Goal: Task Accomplishment & Management: Complete application form

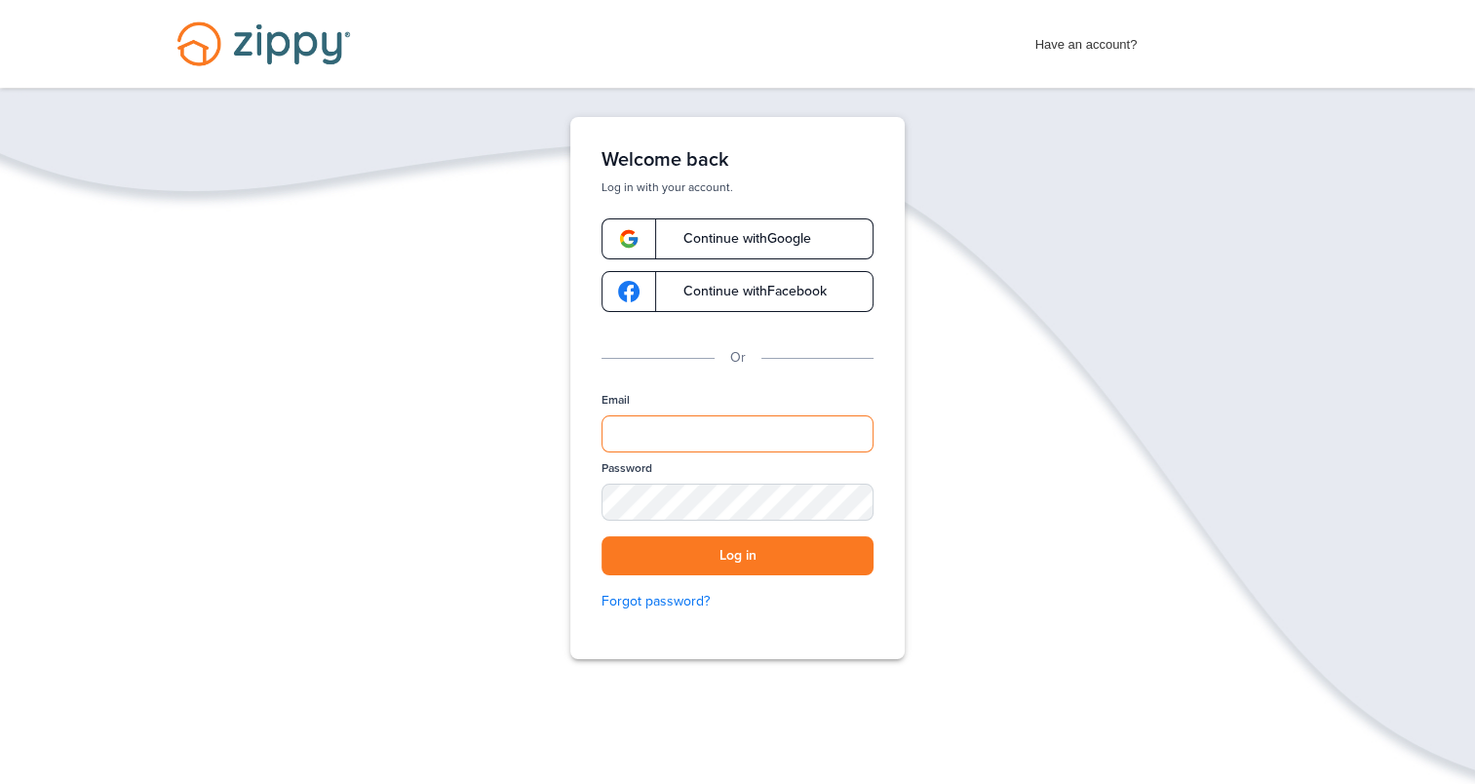
type input "**********"
click at [766, 558] on button "Log in" at bounding box center [738, 556] width 272 height 40
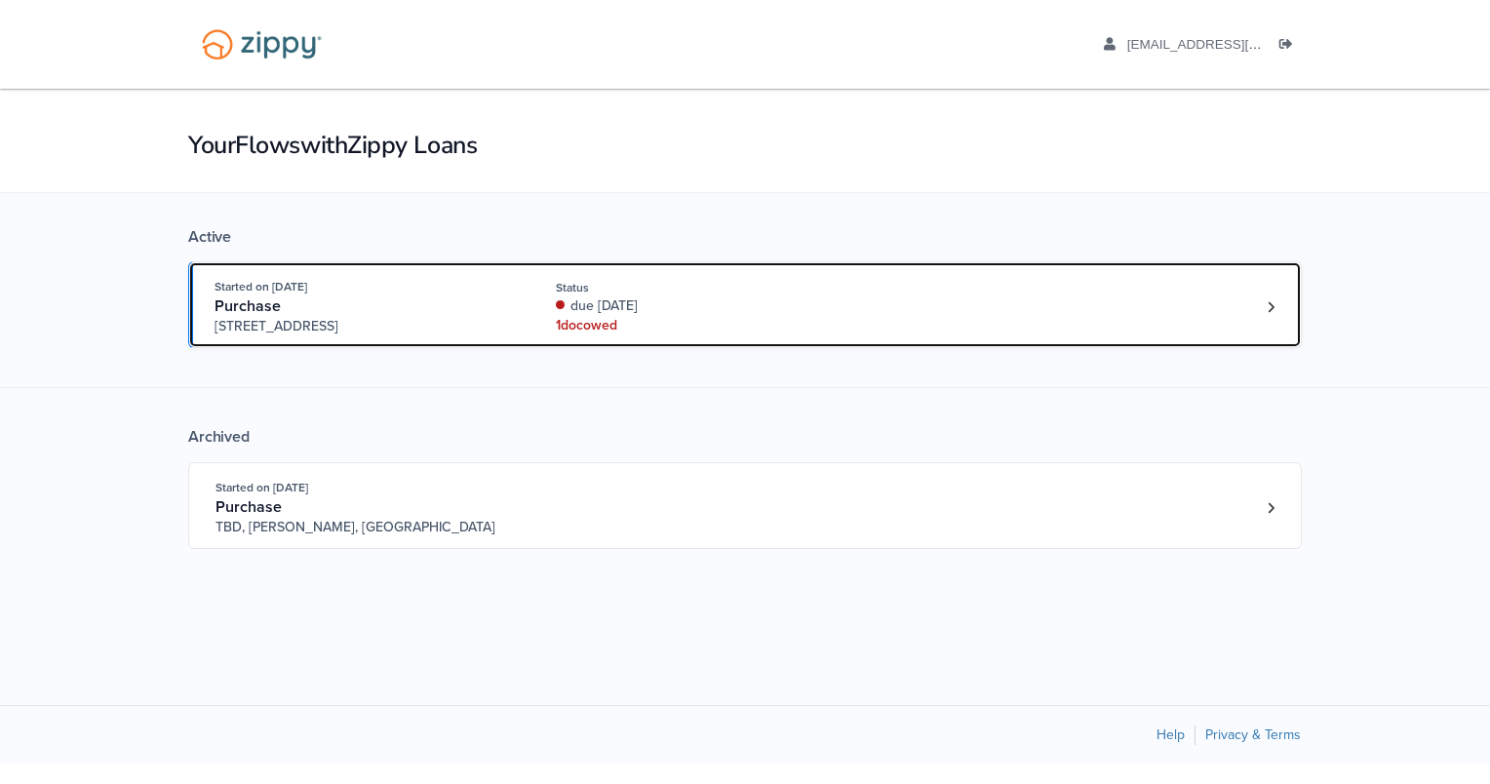
click at [608, 317] on div "1 doc owed" at bounding box center [686, 326] width 260 height 20
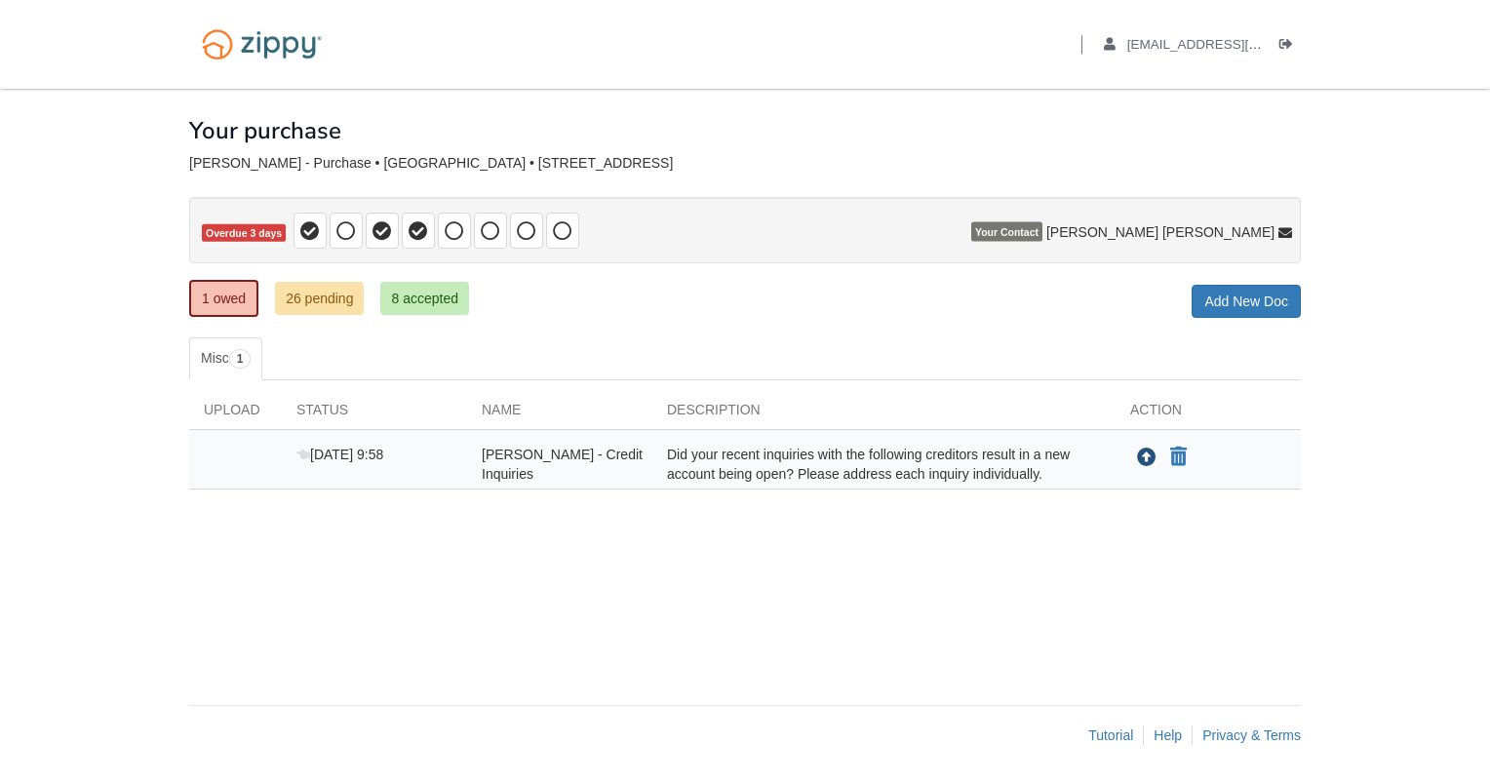
click at [1147, 460] on icon "Upload Lawrence Braley - Credit Inquiries" at bounding box center [1147, 459] width 20 height 20
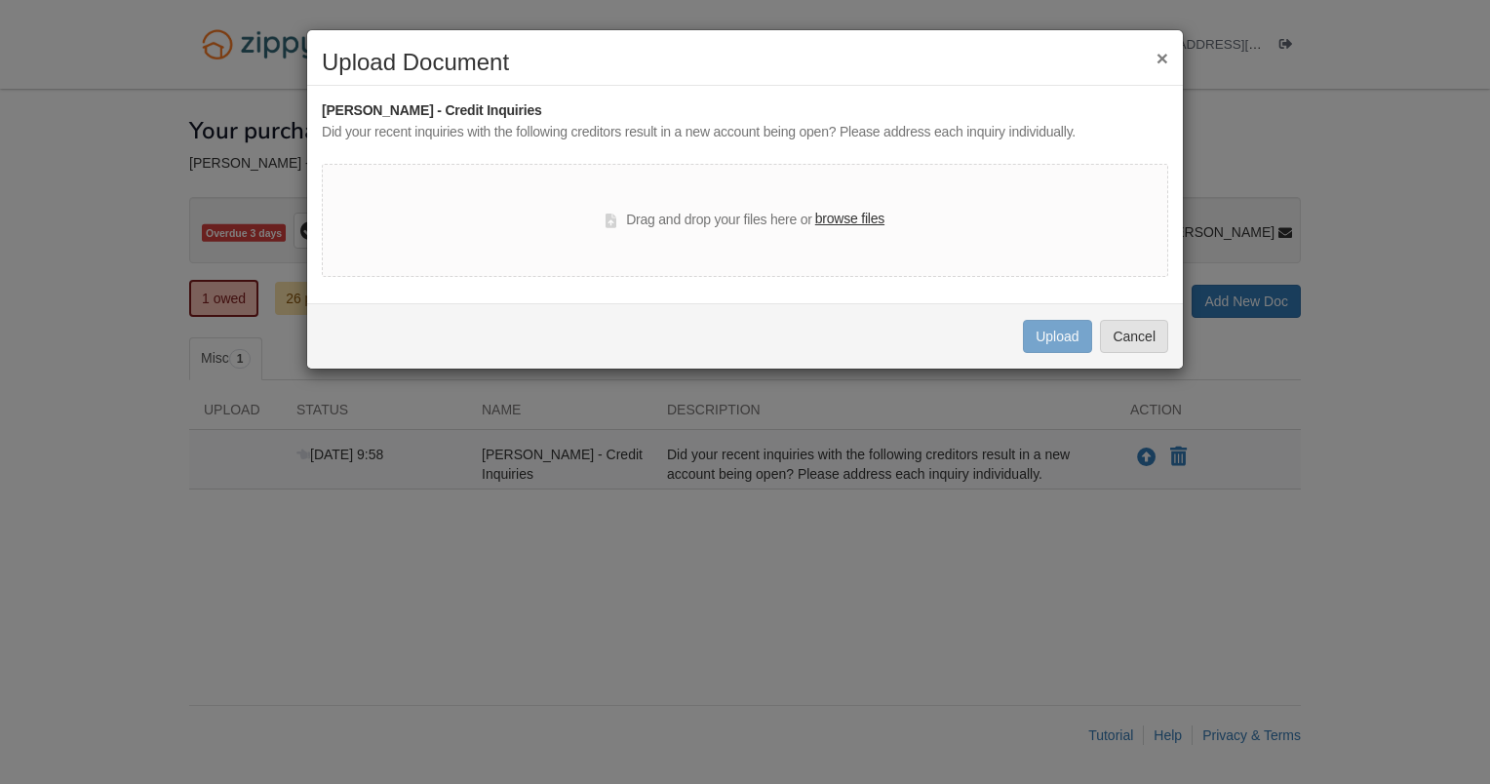
click at [859, 217] on label "browse files" at bounding box center [849, 219] width 69 height 21
click at [0, 0] on input "browse files" at bounding box center [0, 0] width 0 height 0
click at [612, 220] on icon at bounding box center [611, 221] width 11 height 15
click at [1157, 64] on button "×" at bounding box center [1163, 58] width 12 height 20
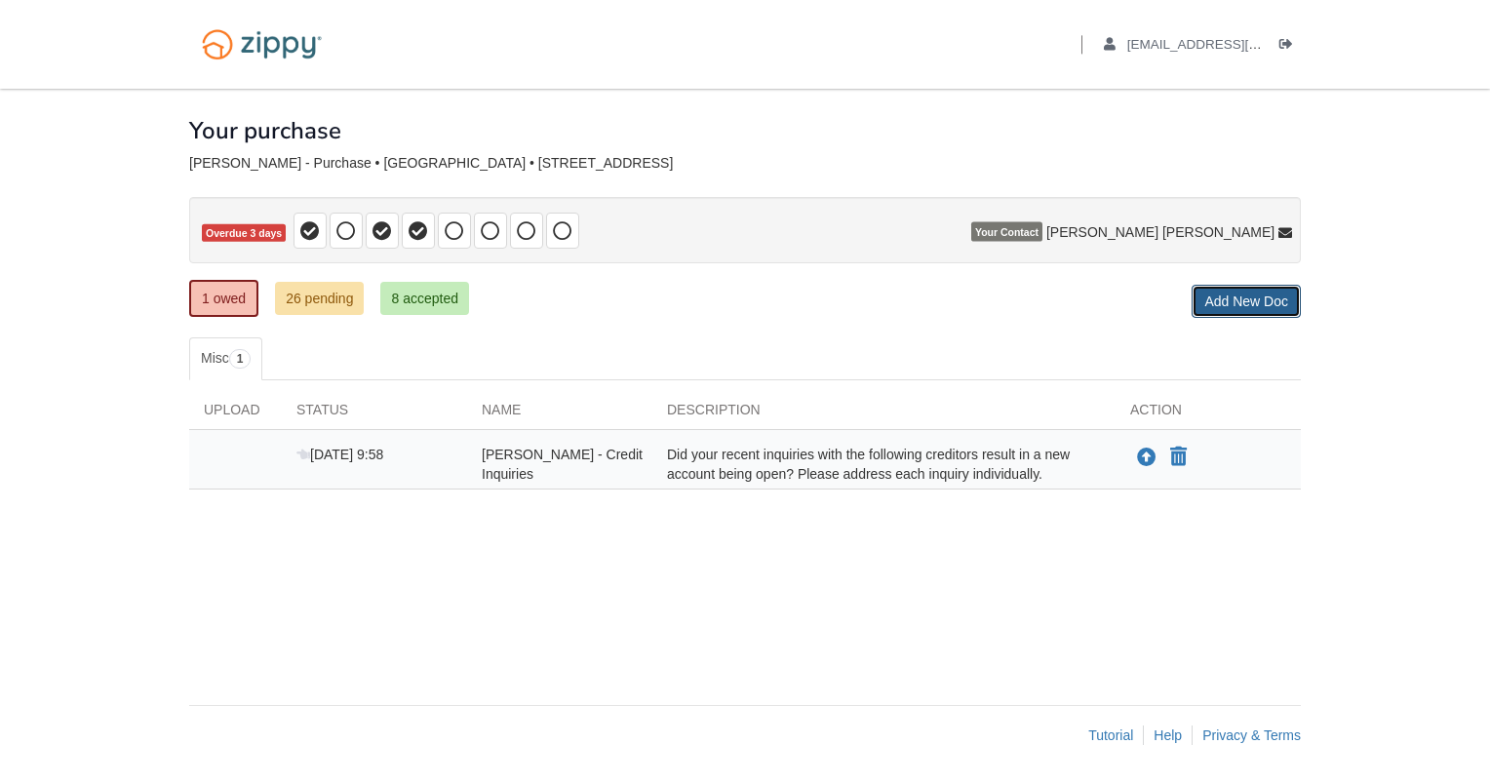
click at [1254, 303] on link "Add New Doc" at bounding box center [1246, 301] width 109 height 33
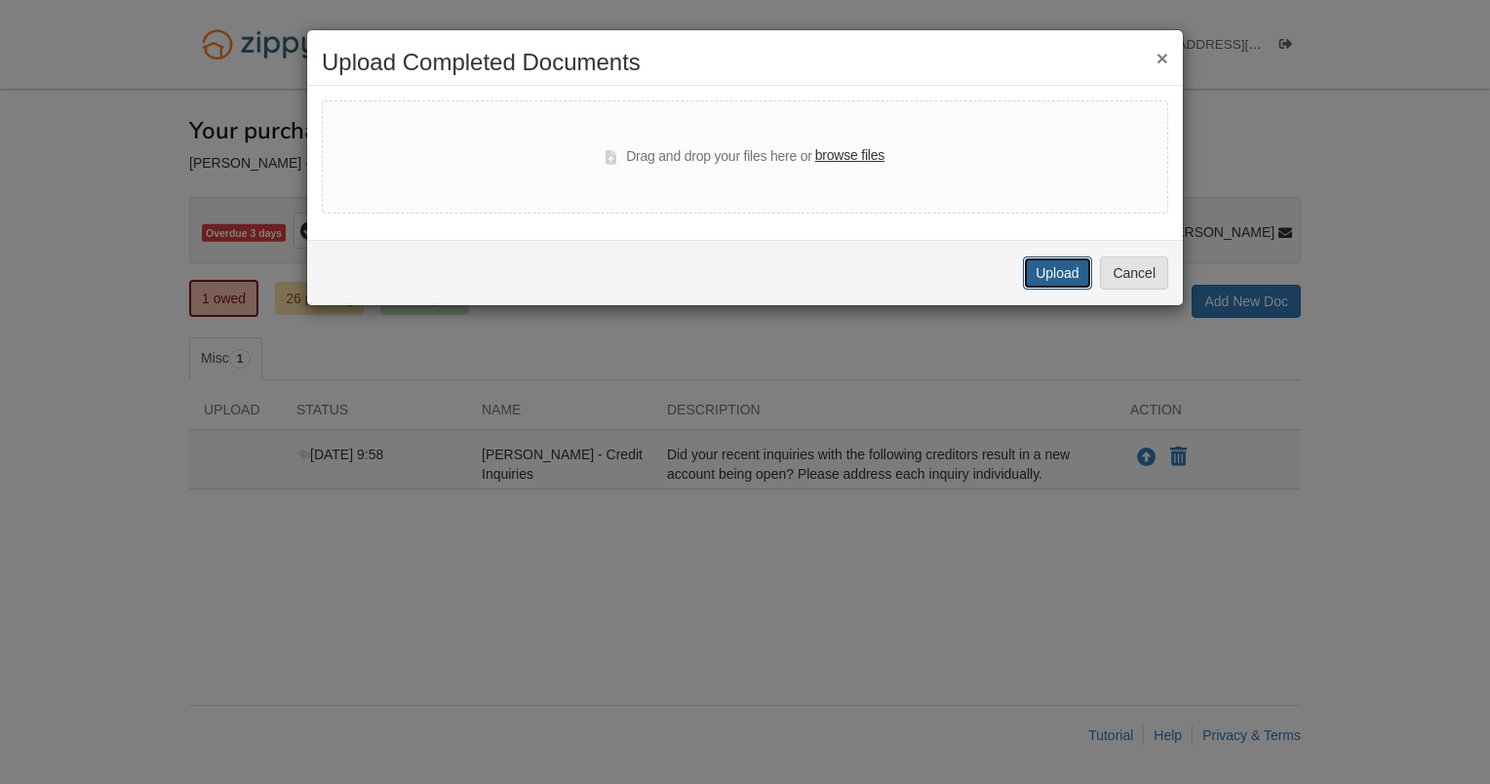
click at [1054, 277] on button "Upload" at bounding box center [1057, 272] width 68 height 33
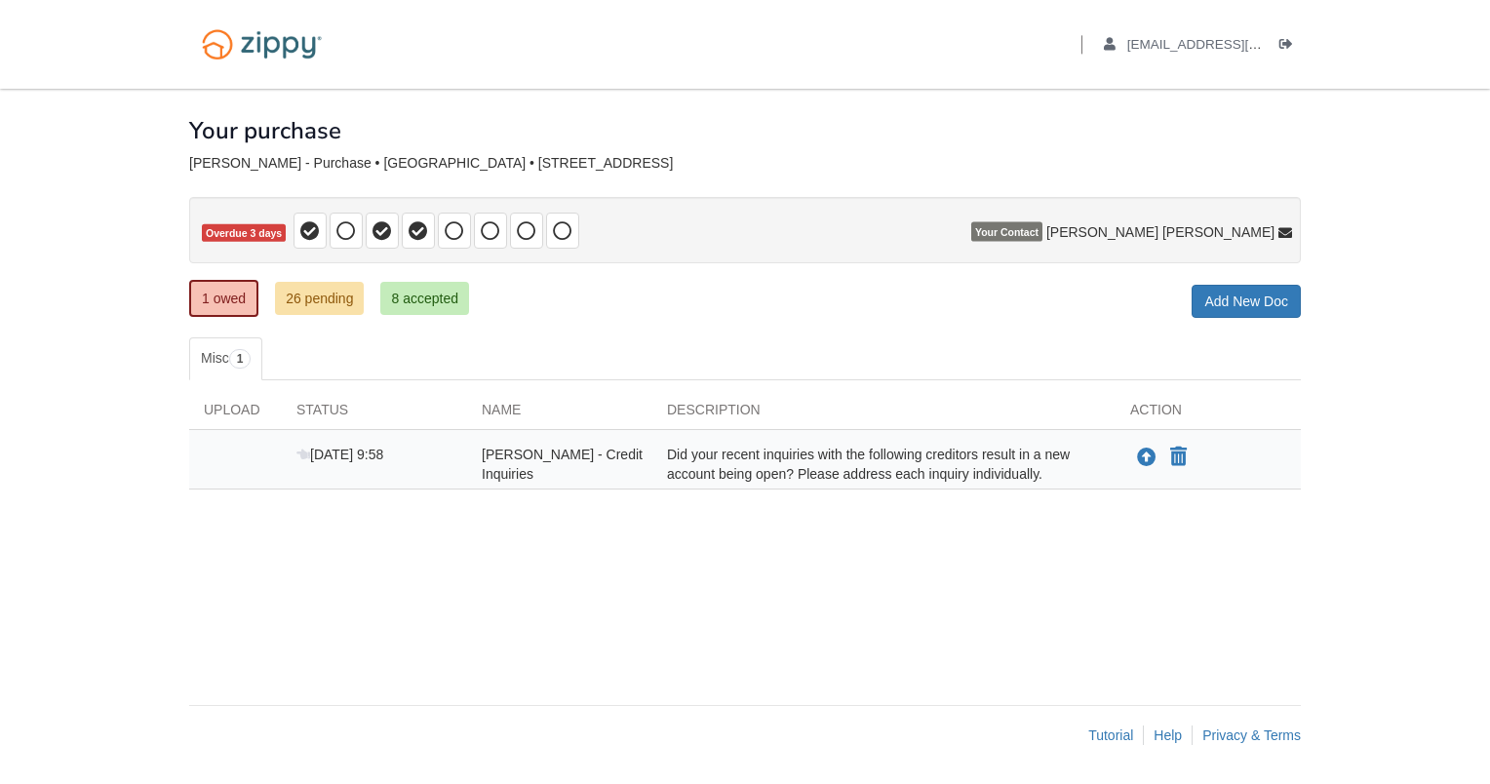
click at [750, 460] on div "Did your recent inquiries with the following creditors result in a new account …" at bounding box center [883, 464] width 463 height 39
click at [582, 455] on span "[PERSON_NAME] - Credit Inquiries" at bounding box center [562, 464] width 161 height 35
click at [1149, 452] on icon "Upload Lawrence Braley - Credit Inquiries" at bounding box center [1147, 459] width 20 height 20
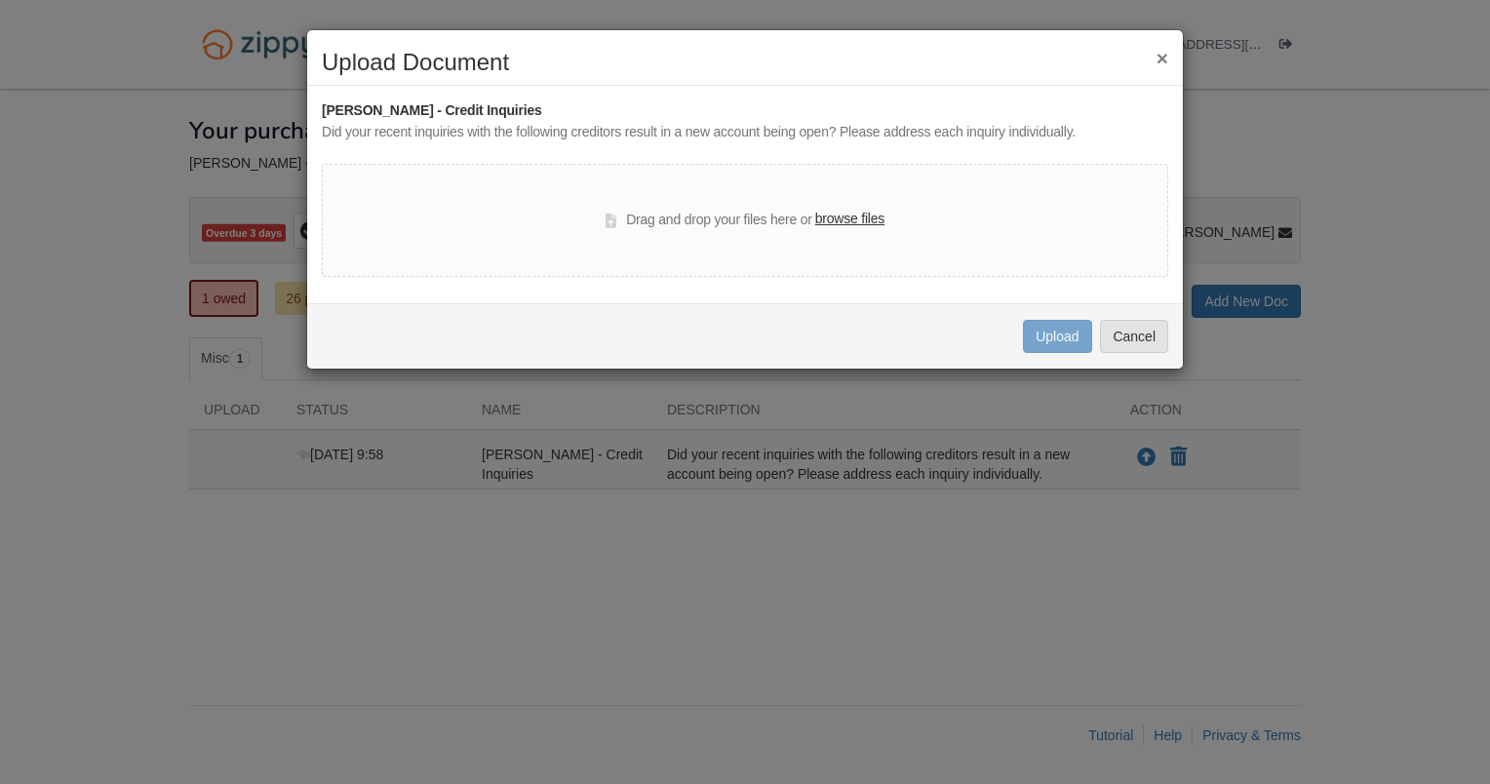
click at [1161, 49] on button "×" at bounding box center [1163, 58] width 12 height 20
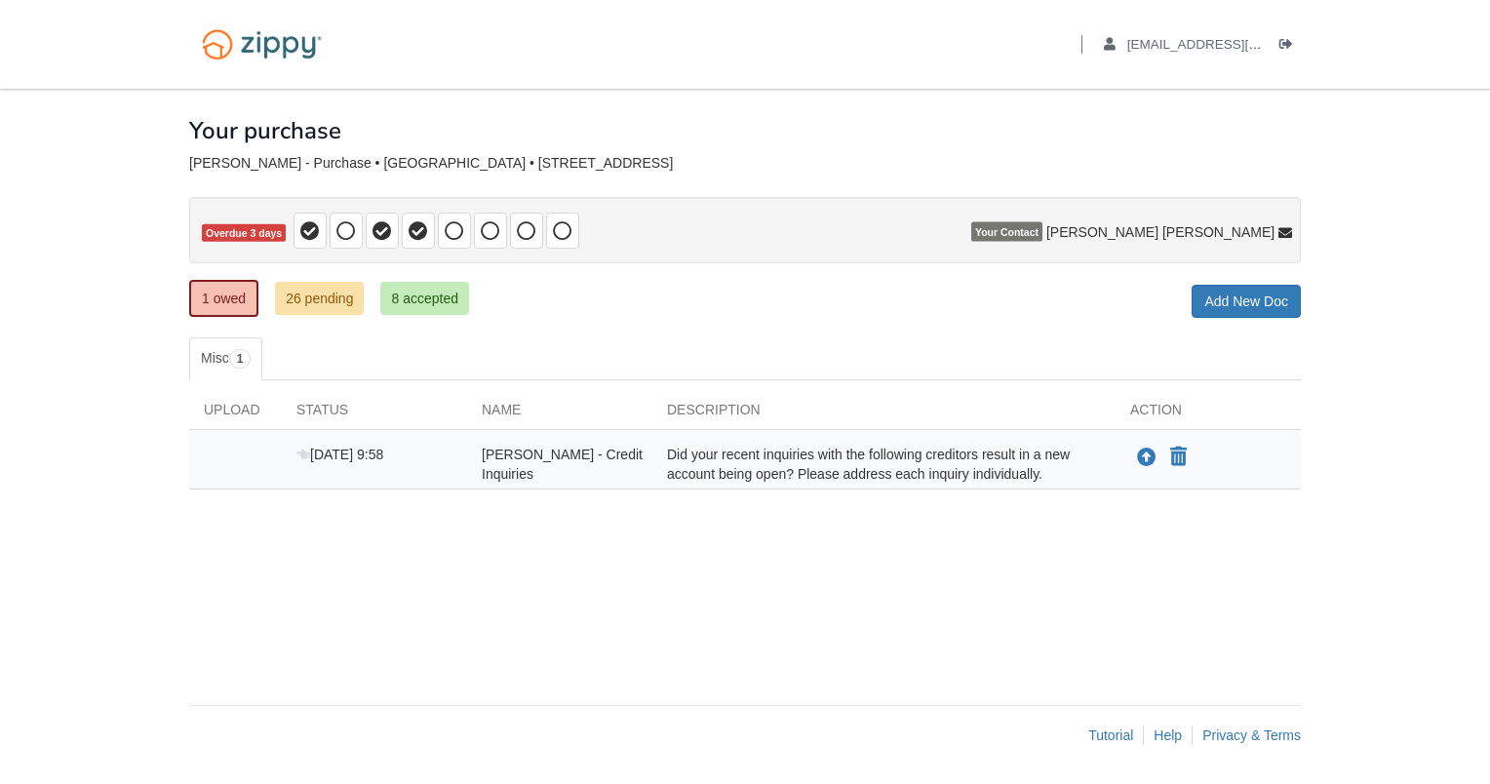
click at [1287, 228] on icon at bounding box center [1285, 234] width 14 height 14
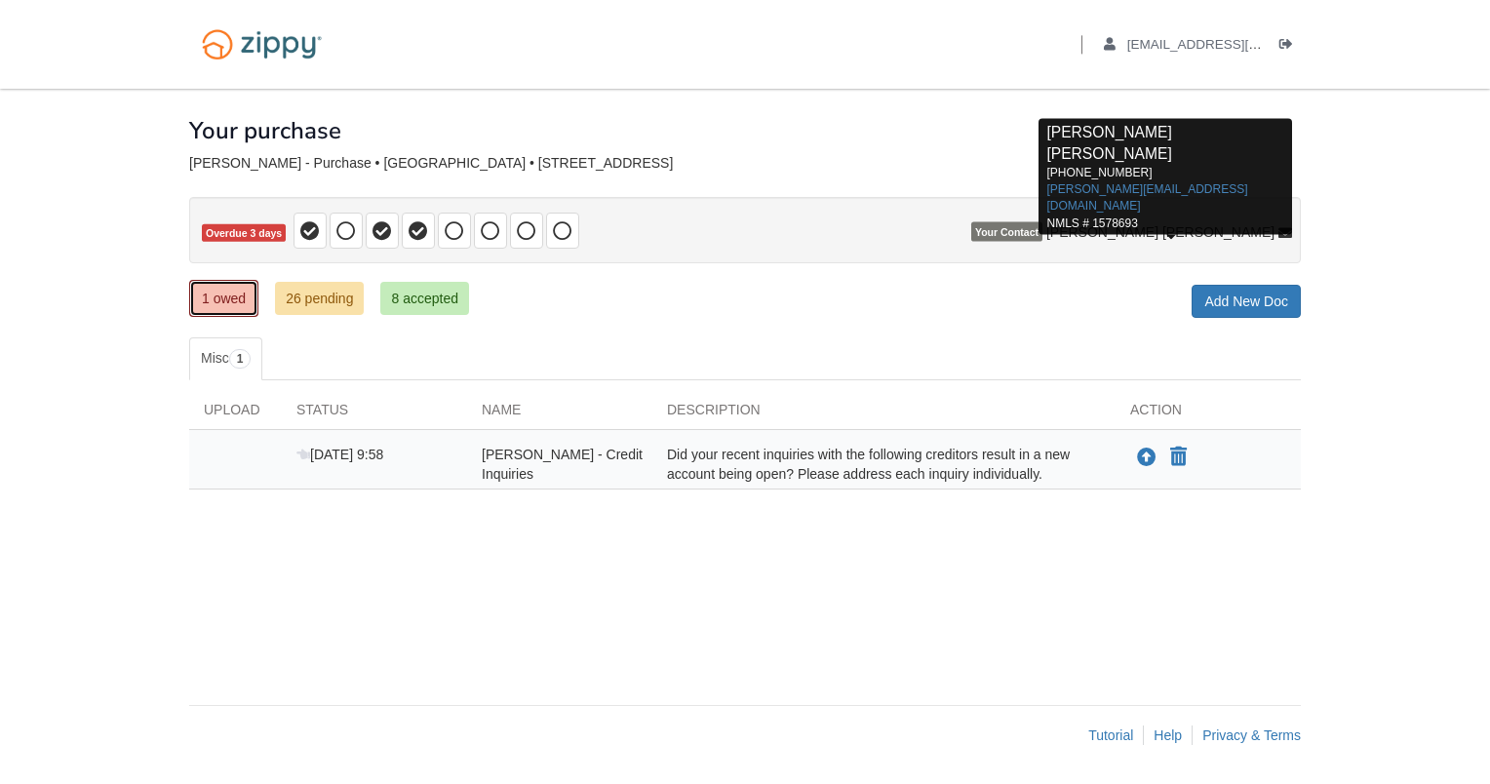
click at [226, 300] on link "1 owed" at bounding box center [223, 298] width 69 height 37
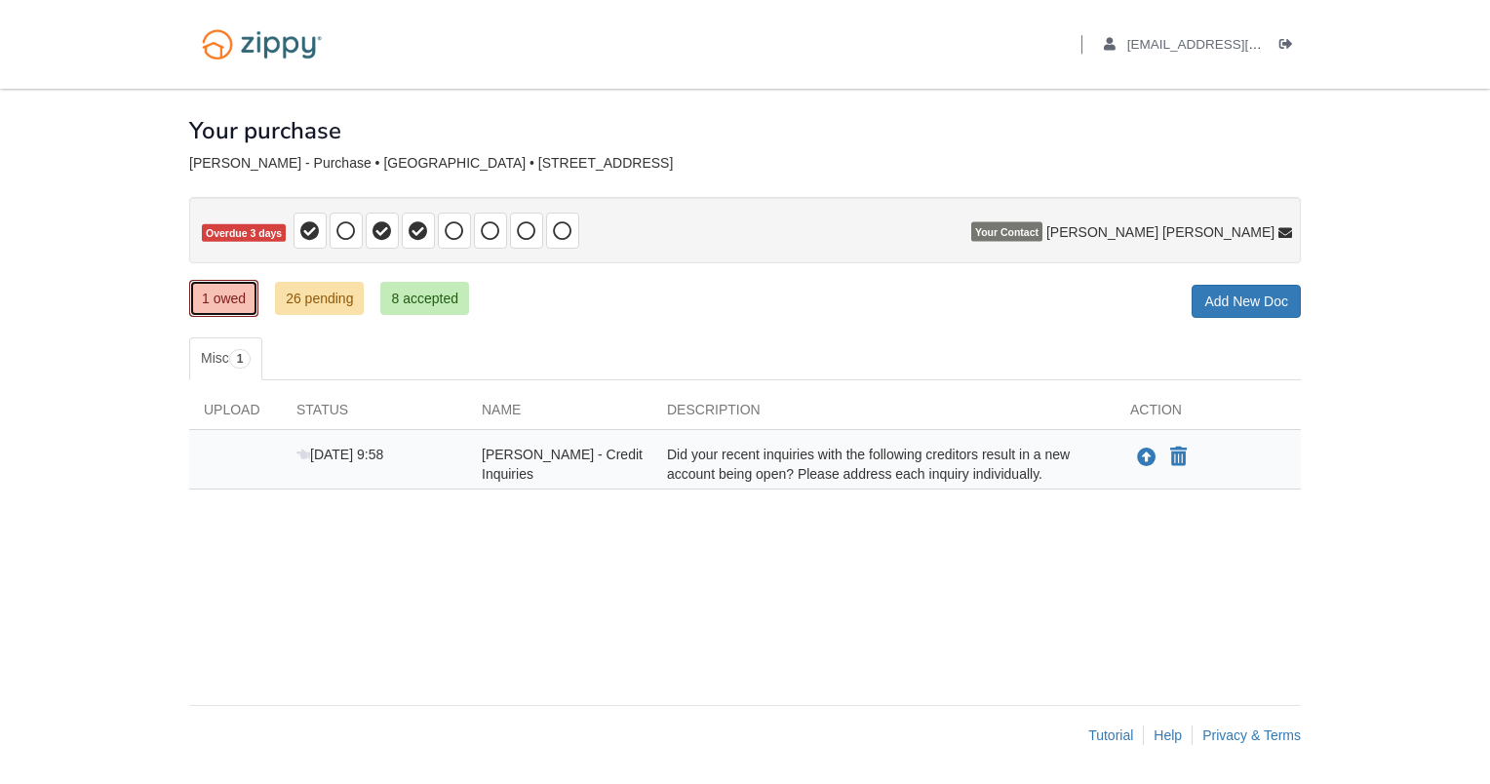
click at [226, 296] on link "1 owed" at bounding box center [223, 298] width 69 height 37
click at [242, 400] on div "Upload" at bounding box center [235, 414] width 93 height 29
click at [243, 356] on span "1" at bounding box center [240, 359] width 22 height 20
click at [795, 475] on div "Did your recent inquiries with the following creditors result in a new account …" at bounding box center [883, 464] width 463 height 39
click at [1151, 449] on icon "Upload Lawrence Braley - Credit Inquiries" at bounding box center [1147, 459] width 20 height 20
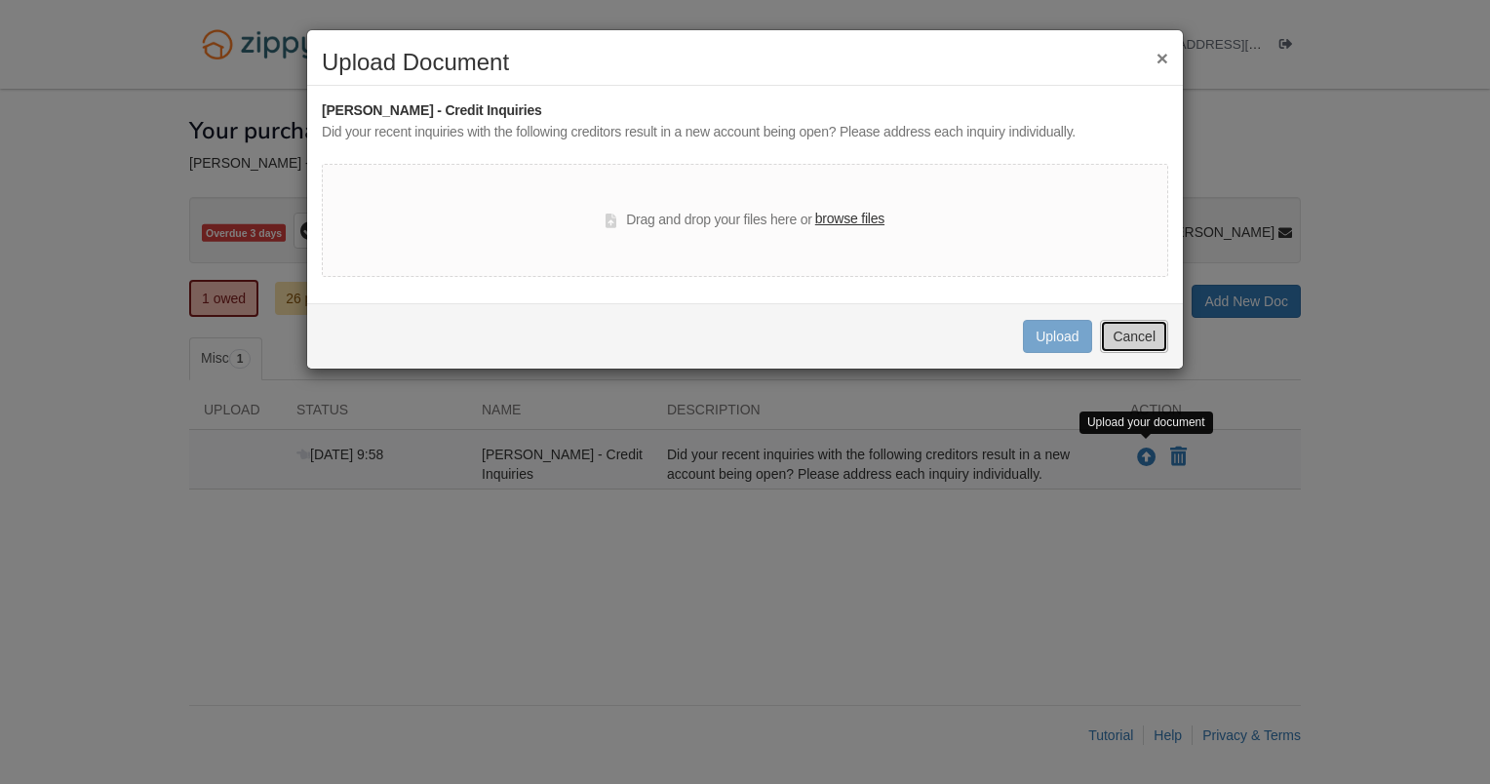
click at [1143, 334] on button "Cancel" at bounding box center [1134, 336] width 68 height 33
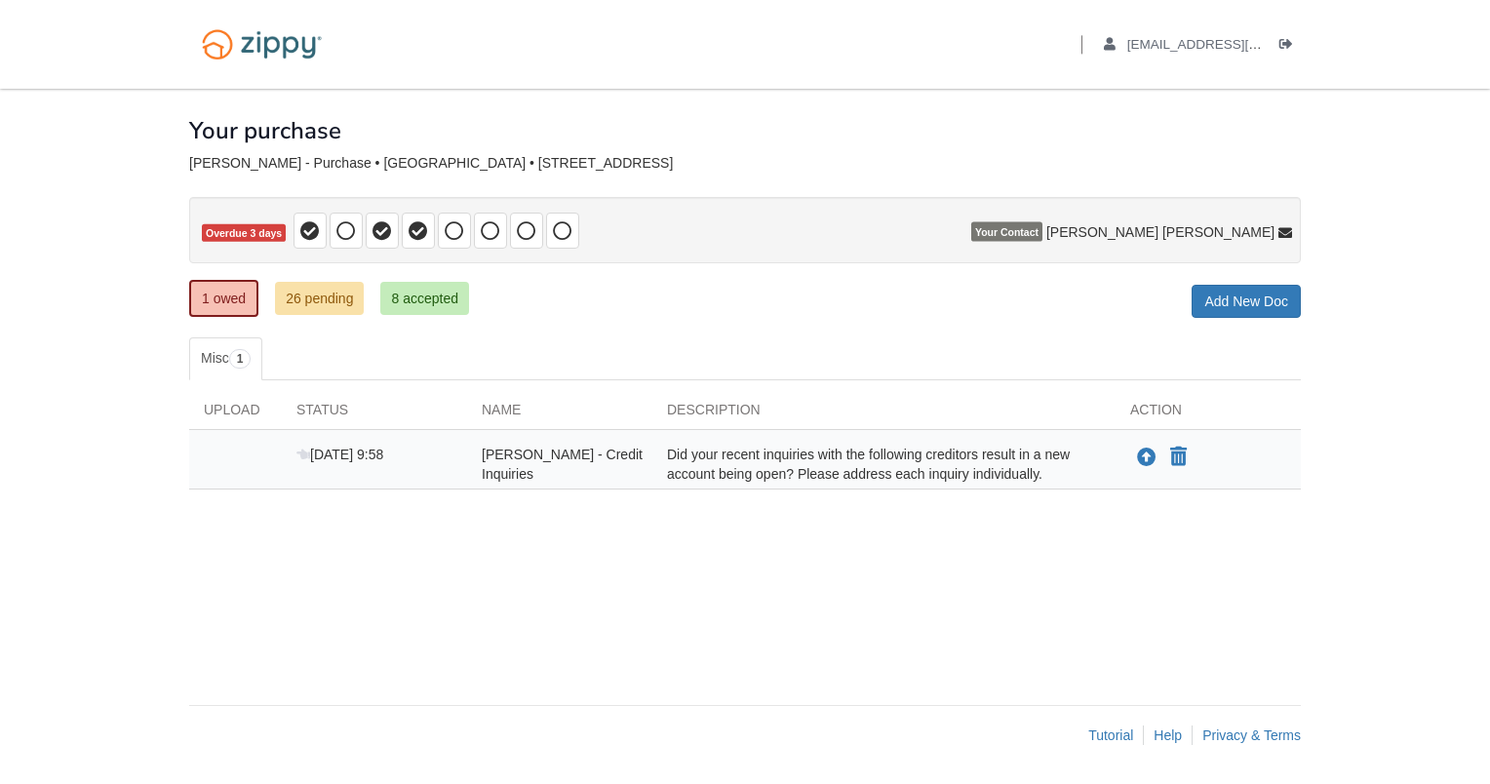
click at [546, 458] on span "Lawrence Braley - Credit Inquiries" at bounding box center [562, 464] width 161 height 35
click at [617, 453] on span "Lawrence Braley - Credit Inquiries" at bounding box center [562, 464] width 161 height 35
click at [333, 447] on span "Aug 29 9:58" at bounding box center [339, 455] width 87 height 16
click at [1142, 454] on icon "Upload Lawrence Braley - Credit Inquiries" at bounding box center [1147, 459] width 20 height 20
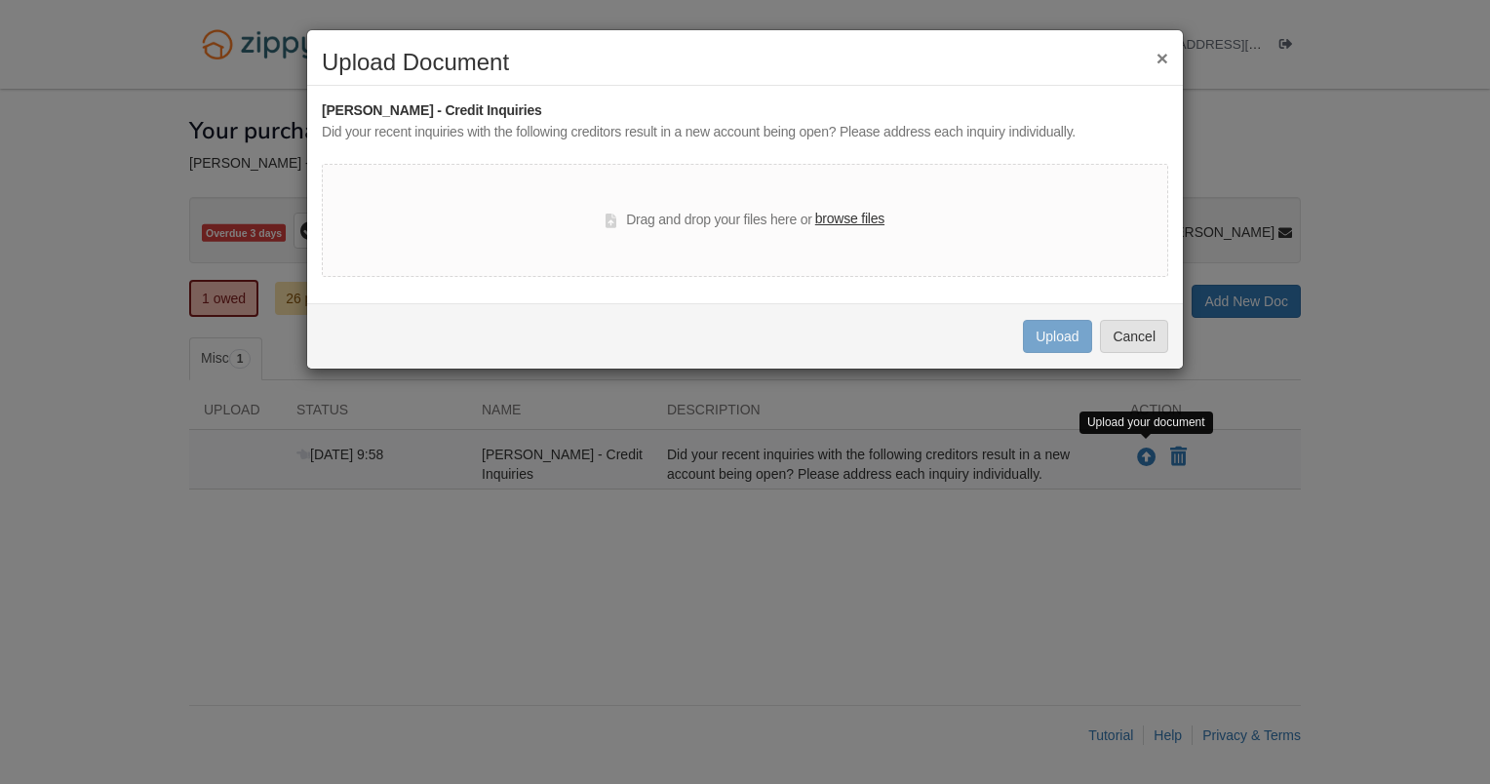
click at [856, 216] on label "browse files" at bounding box center [849, 219] width 69 height 21
click at [0, 0] on input "browse files" at bounding box center [0, 0] width 0 height 0
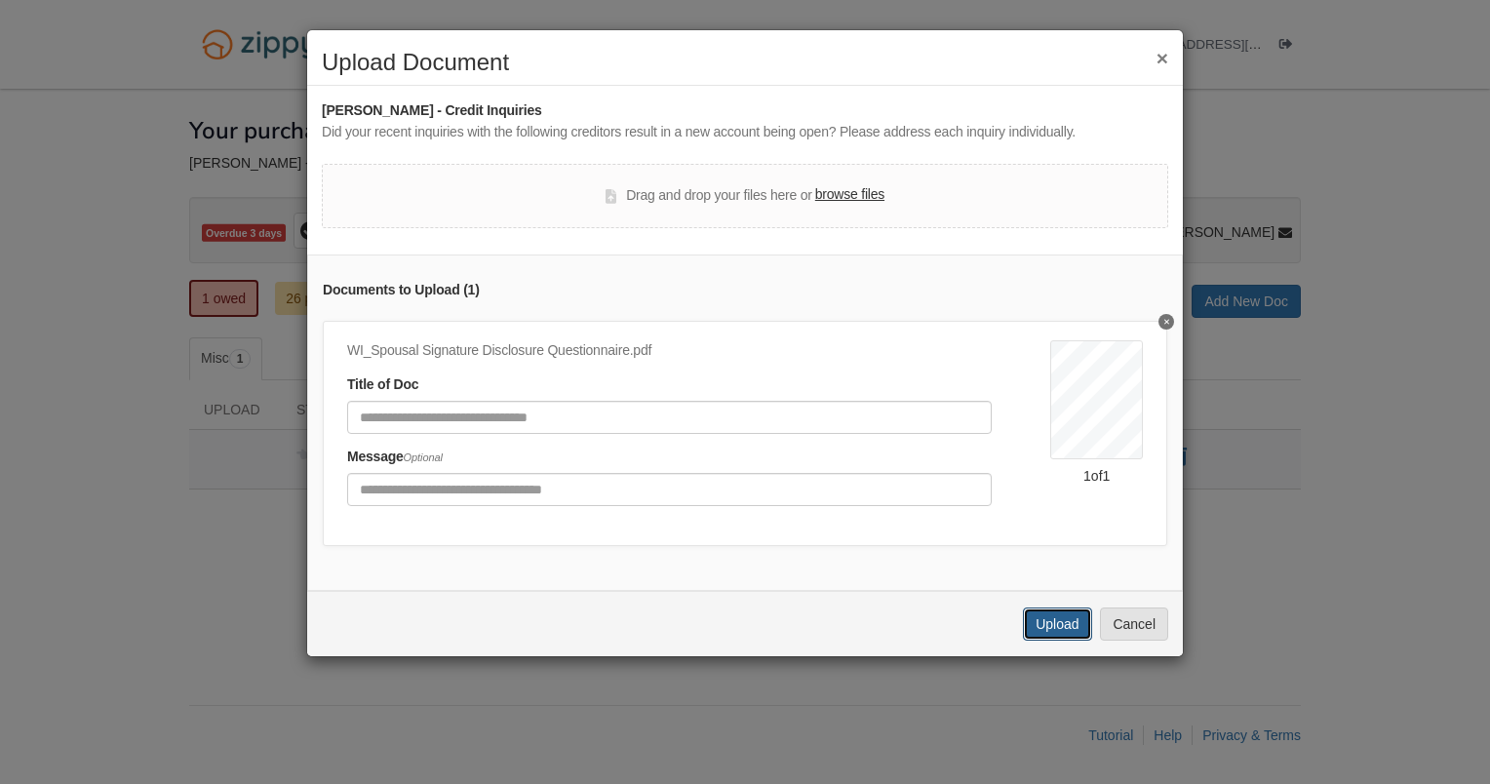
click at [1065, 639] on button "Upload" at bounding box center [1057, 624] width 68 height 33
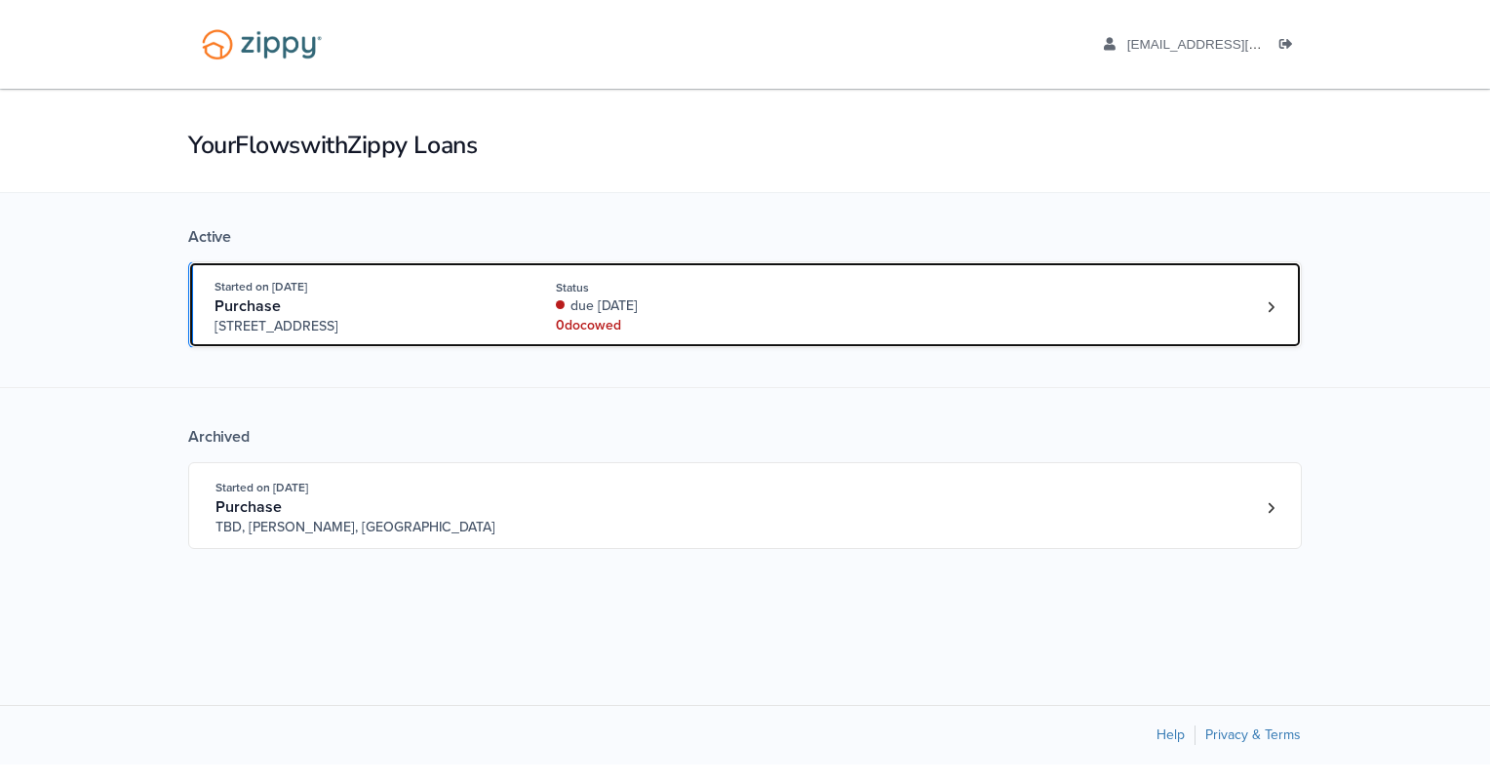
click at [605, 312] on div "due [DATE]" at bounding box center [686, 306] width 260 height 20
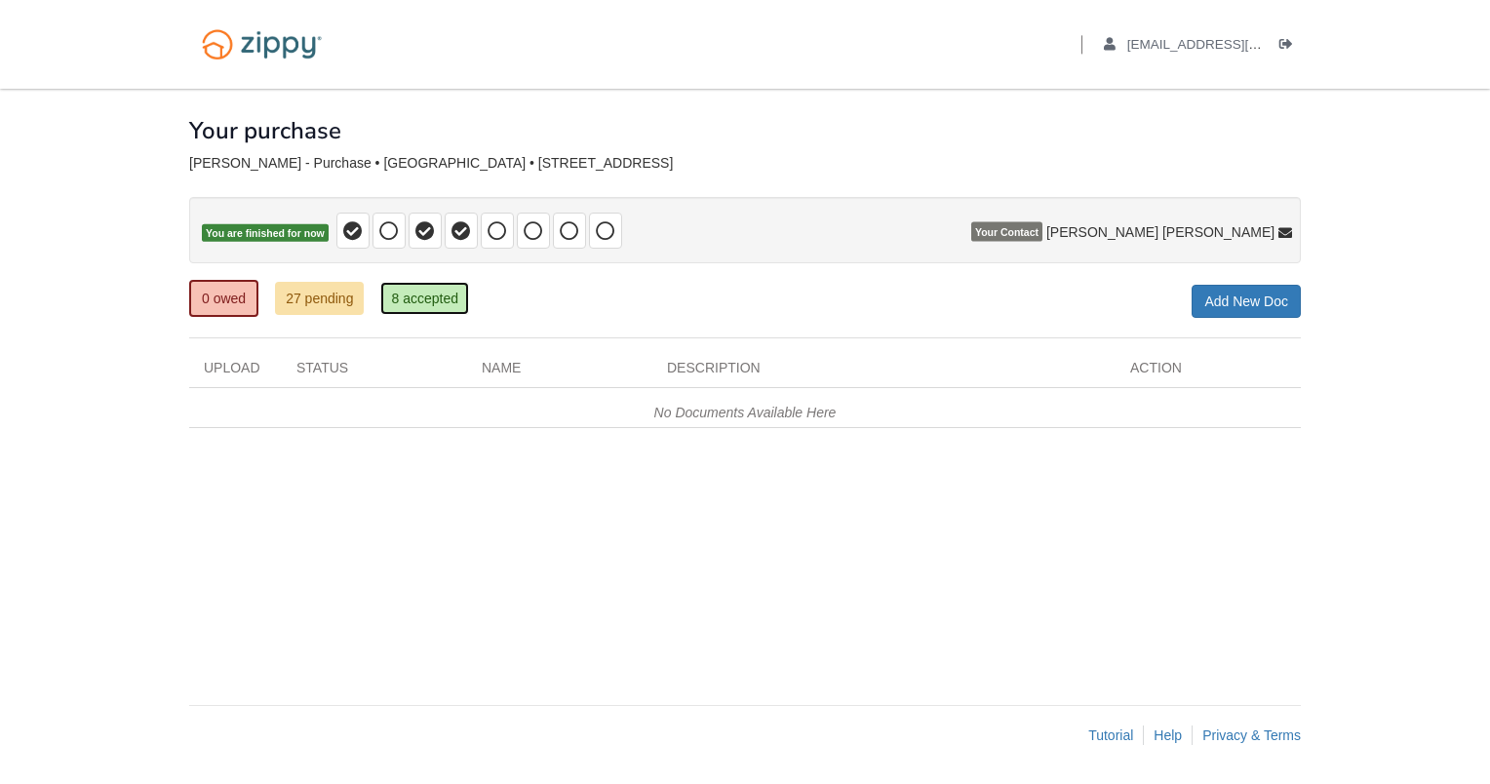
click at [427, 299] on link "8 accepted" at bounding box center [424, 298] width 89 height 33
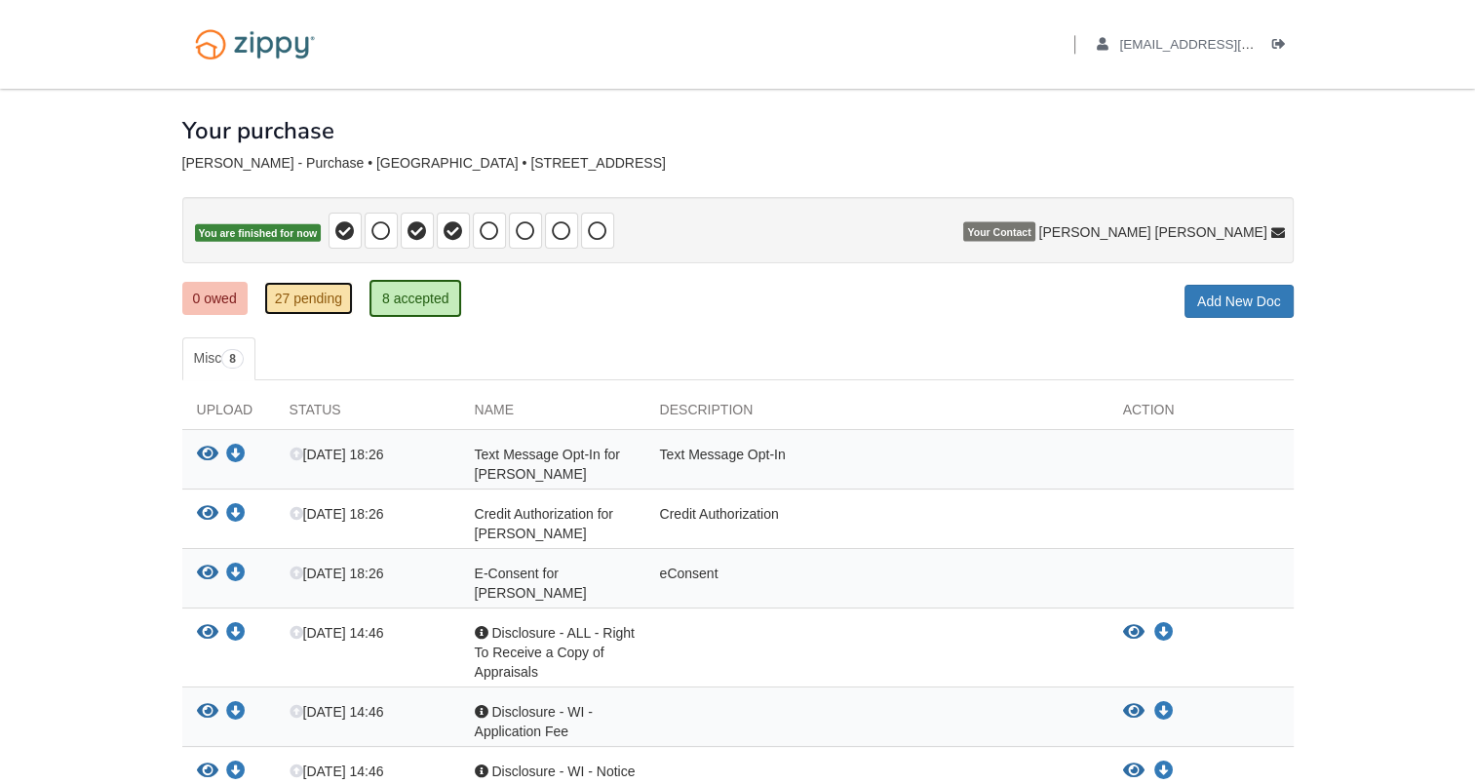
click at [304, 291] on link "27 pending" at bounding box center [308, 298] width 89 height 33
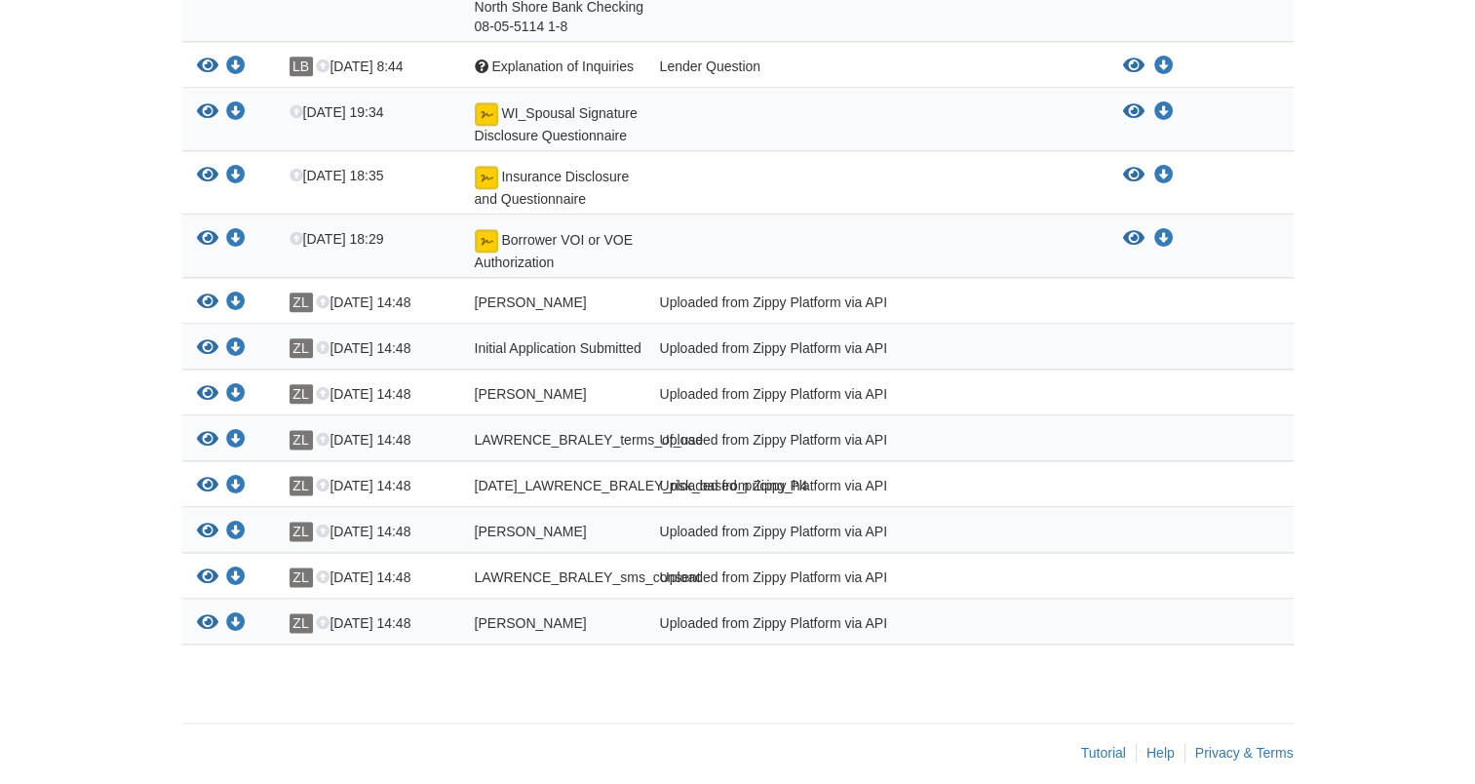
scroll to position [2361, 0]
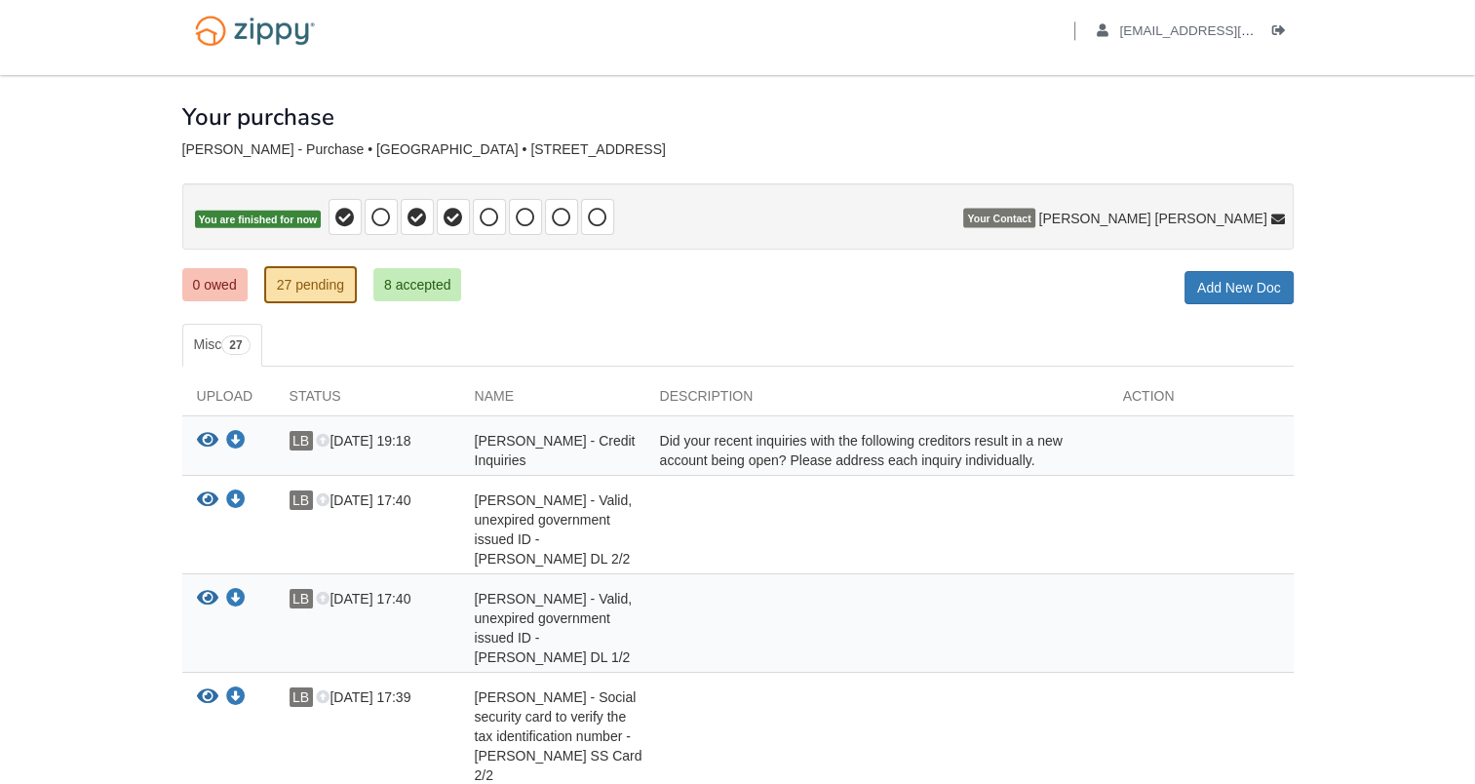
scroll to position [0, 0]
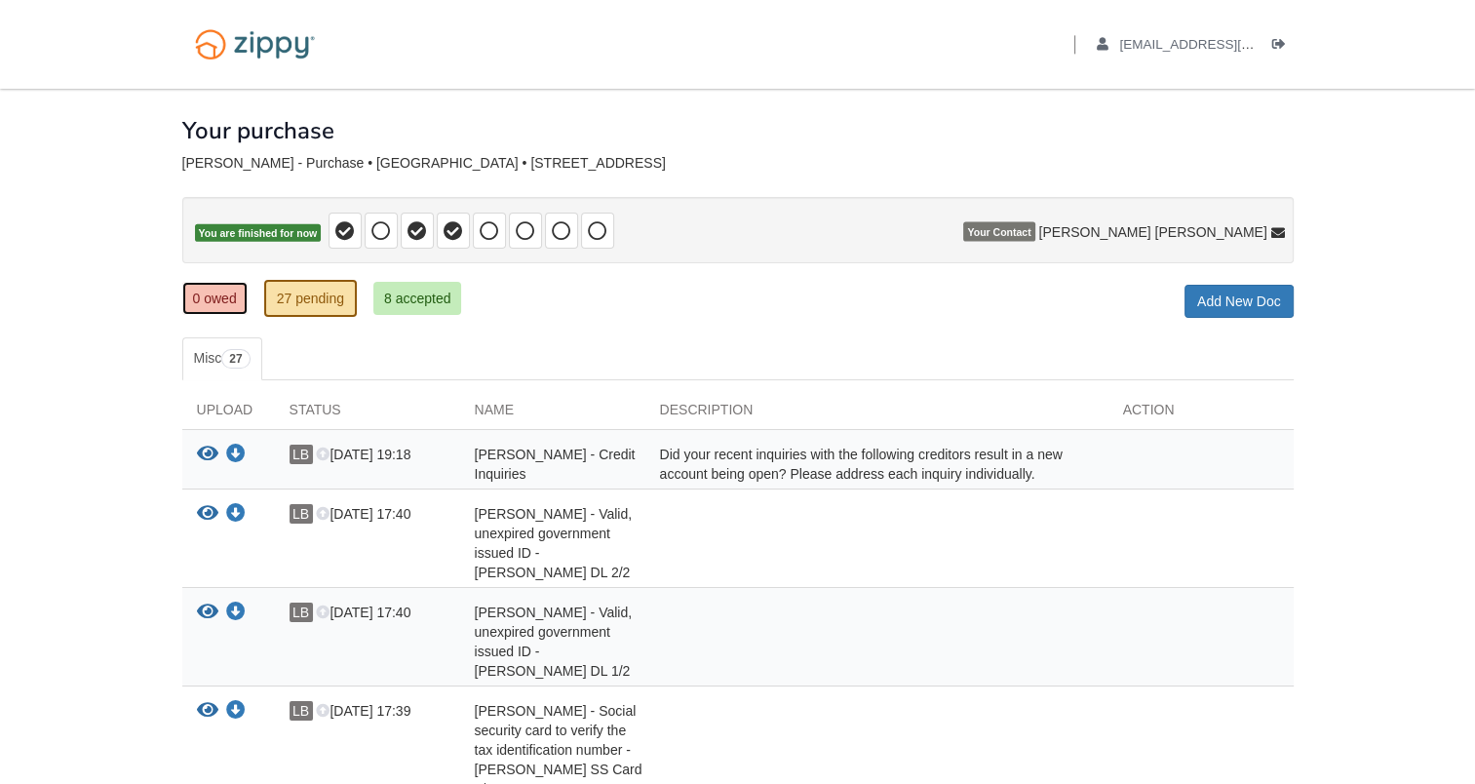
click at [212, 300] on link "0 owed" at bounding box center [214, 298] width 65 height 33
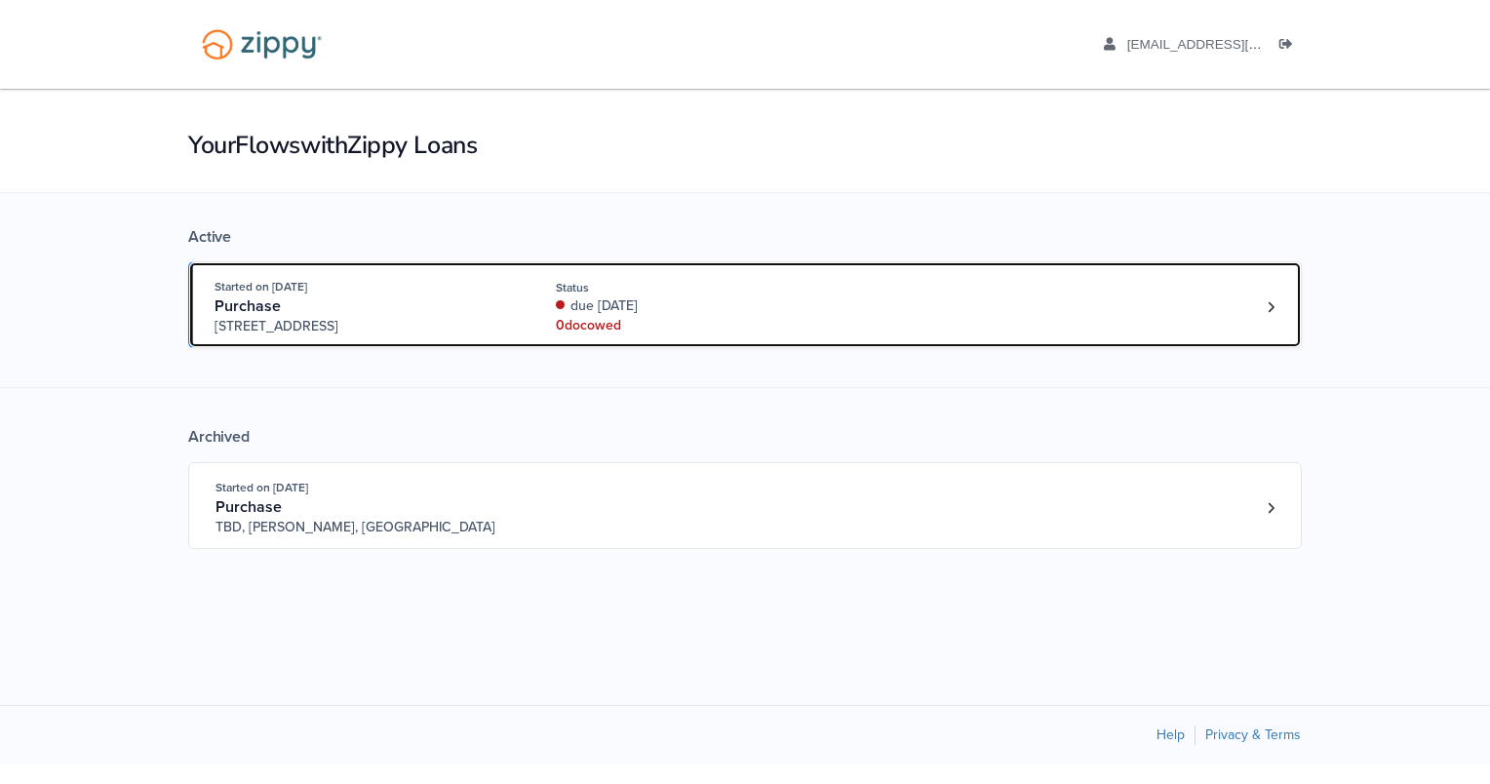
click at [598, 316] on div "0 doc owed" at bounding box center [686, 326] width 260 height 20
